Goal: Task Accomplishment & Management: Use online tool/utility

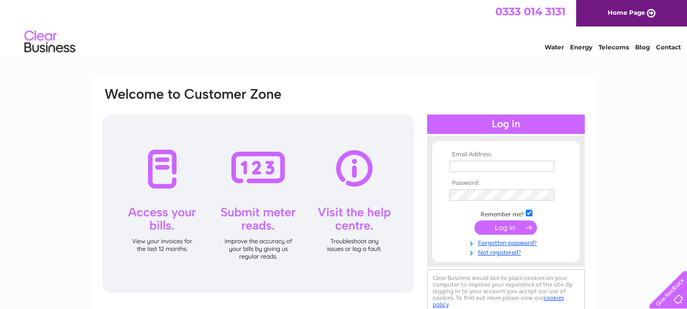
click at [481, 161] on input "text" at bounding box center [501, 166] width 105 height 11
type input "sheernessmobility@gmail.com"
click at [502, 225] on input "submit" at bounding box center [505, 227] width 63 height 14
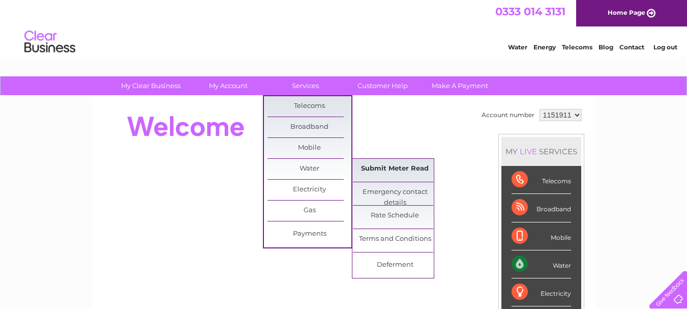
click at [386, 170] on link "Submit Meter Read" at bounding box center [395, 169] width 84 height 20
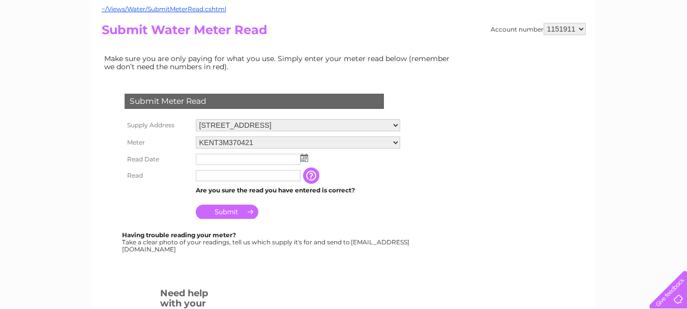
scroll to position [102, 0]
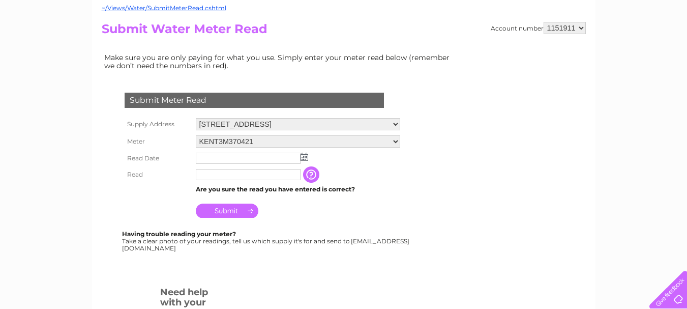
click at [306, 157] on img at bounding box center [304, 157] width 8 height 8
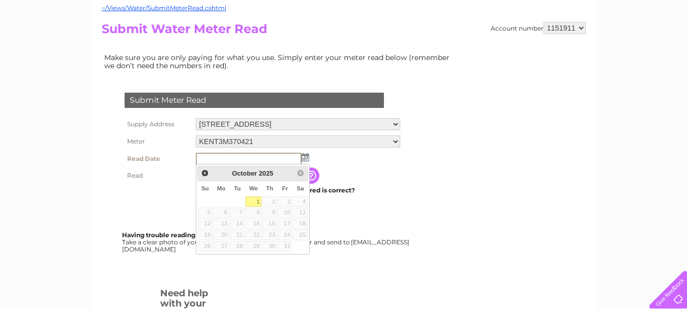
click at [255, 199] on link "1" at bounding box center [254, 201] width 16 height 10
type input "2025/10/01"
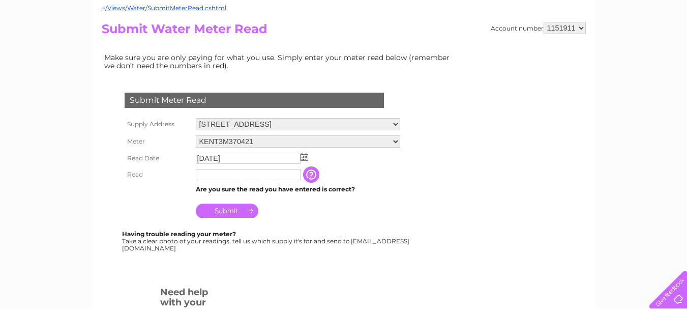
click at [227, 174] on input "text" at bounding box center [248, 174] width 105 height 11
type input "01421"
click at [227, 207] on input "Submit" at bounding box center [227, 211] width 63 height 14
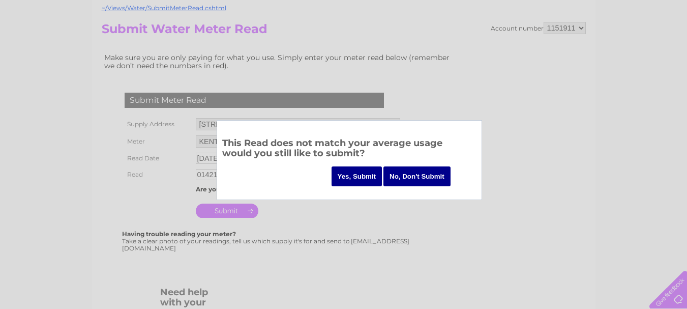
click at [362, 174] on input "Yes, Submit" at bounding box center [356, 176] width 51 height 20
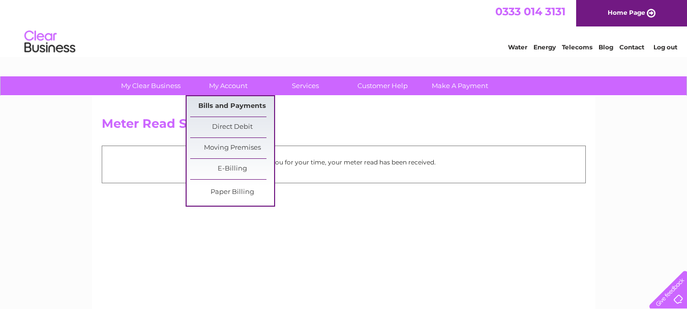
click at [227, 104] on link "Bills and Payments" at bounding box center [232, 106] width 84 height 20
